Goal: Task Accomplishment & Management: Use online tool/utility

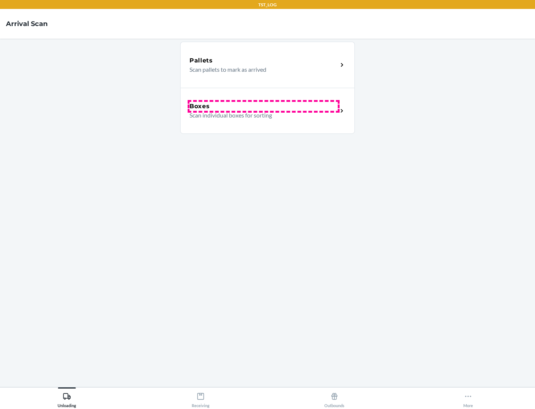
click at [263, 106] on div "Boxes" at bounding box center [263, 106] width 148 height 9
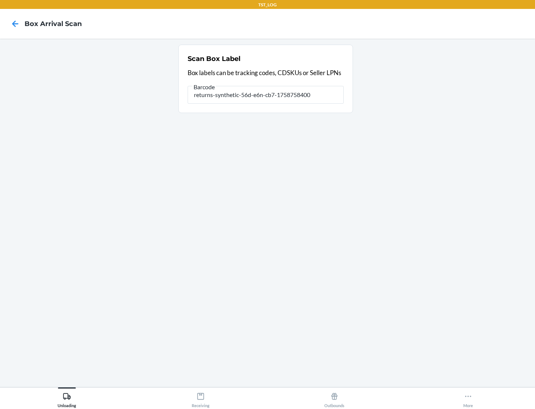
type input "returns-synthetic-56d-e6n-cb7-1758758400"
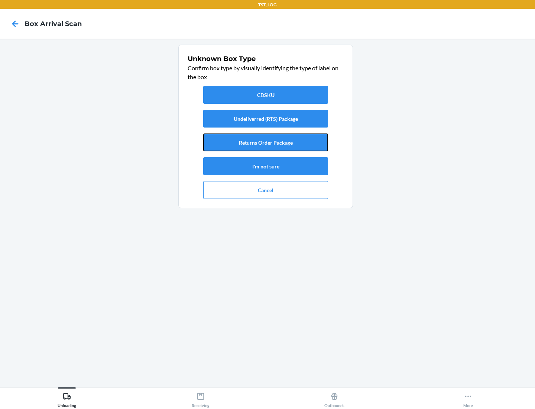
click at [266, 142] on button "Returns Order Package" at bounding box center [265, 142] width 125 height 18
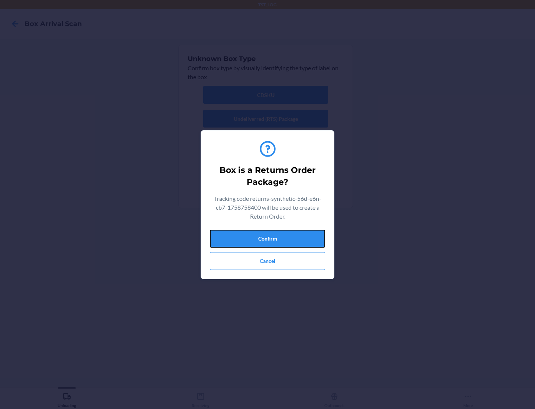
click at [267, 238] on button "Confirm" at bounding box center [267, 239] width 115 height 18
